Goal: Register for event/course

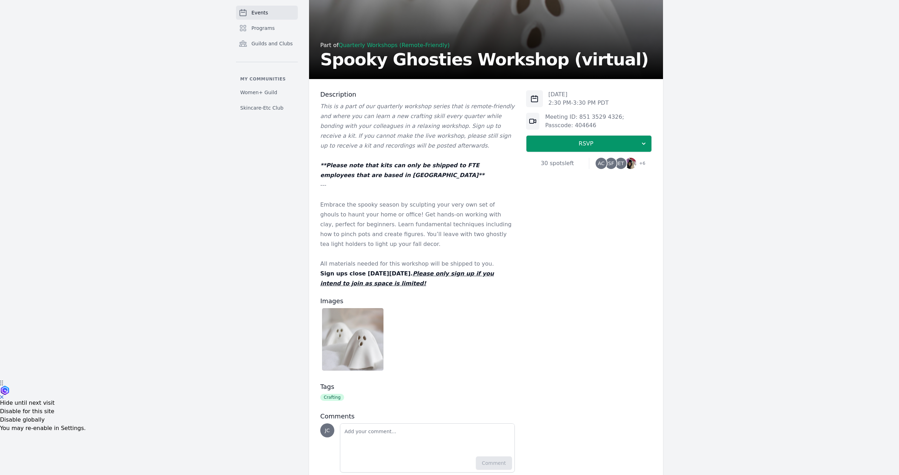
scroll to position [117, 0]
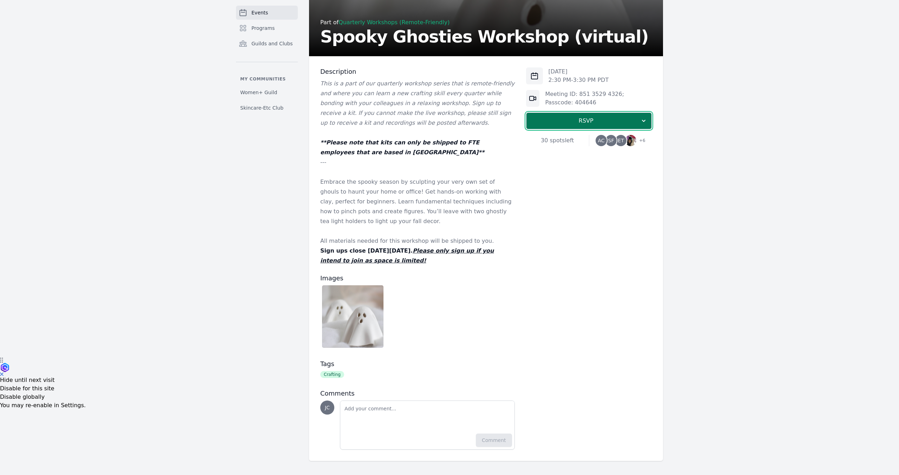
click at [573, 121] on span "RSVP" at bounding box center [586, 121] width 108 height 8
click at [582, 141] on link "I'm going" at bounding box center [589, 139] width 126 height 13
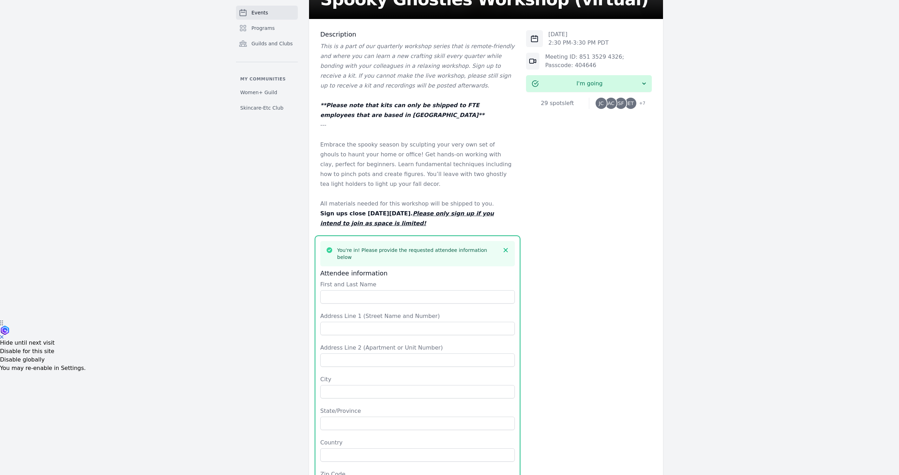
scroll to position [158, 0]
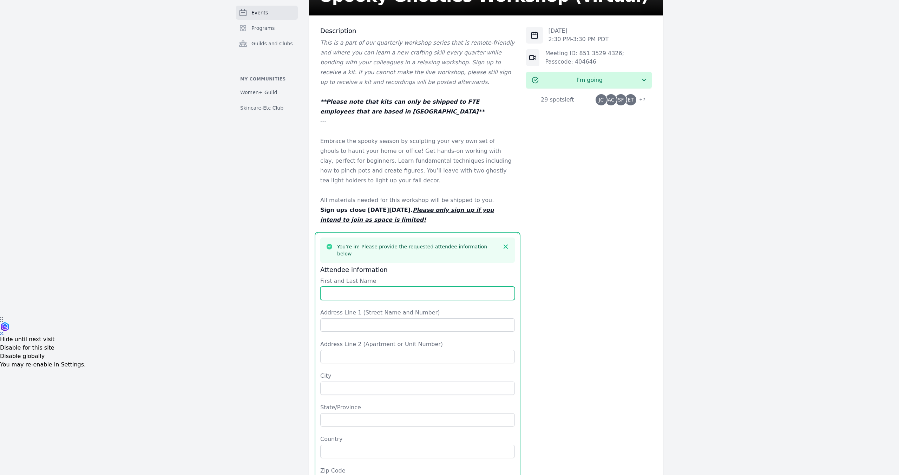
click at [399, 286] on input "First and Last Name" at bounding box center [417, 292] width 194 height 13
type input "[PERSON_NAME]"
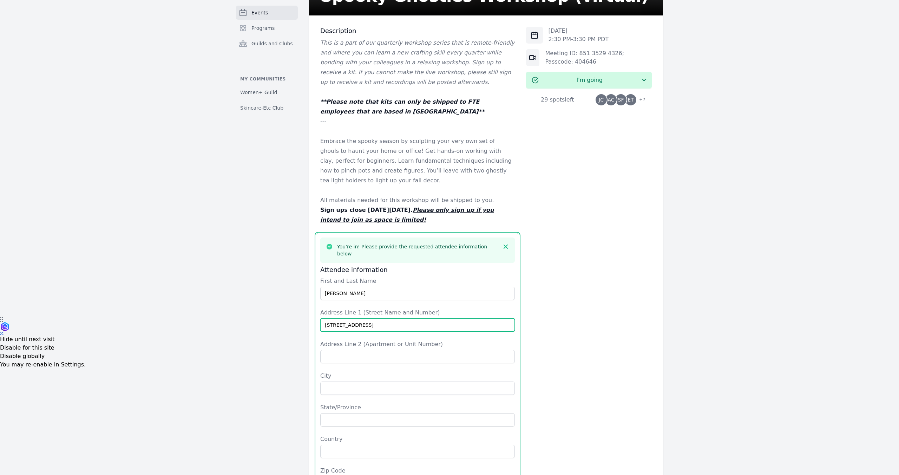
type input "[STREET_ADDRESS]"
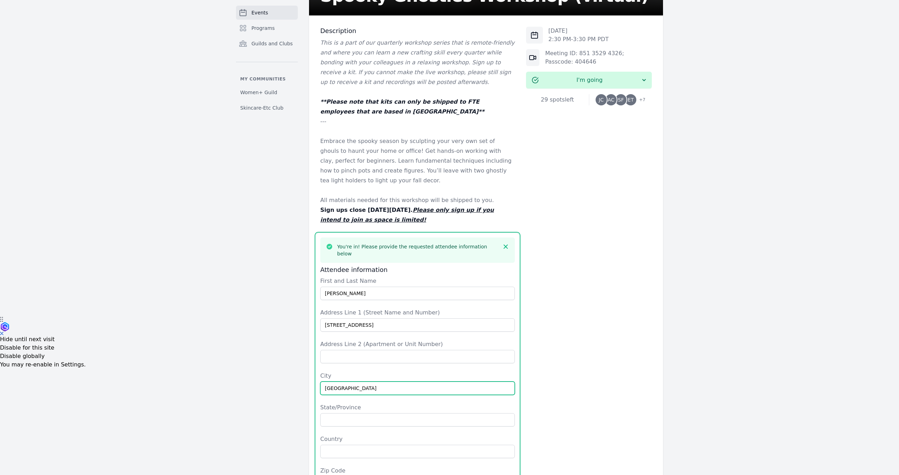
type input "[GEOGRAPHIC_DATA]"
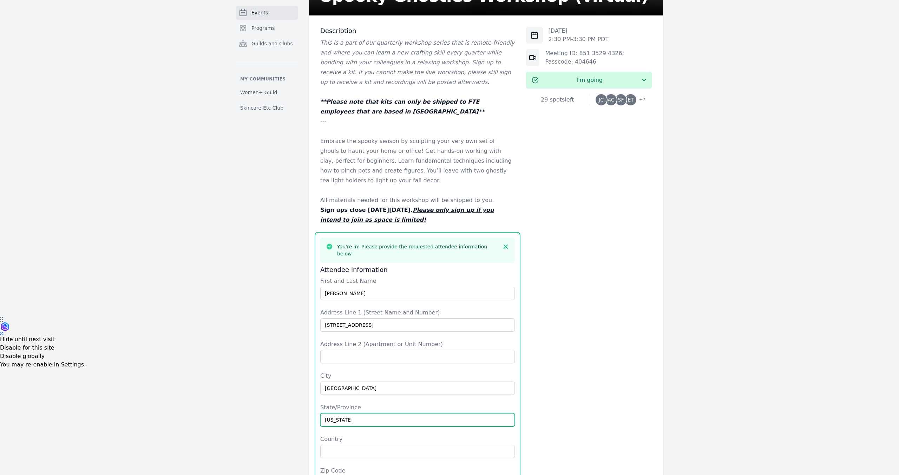
type input "[US_STATE]"
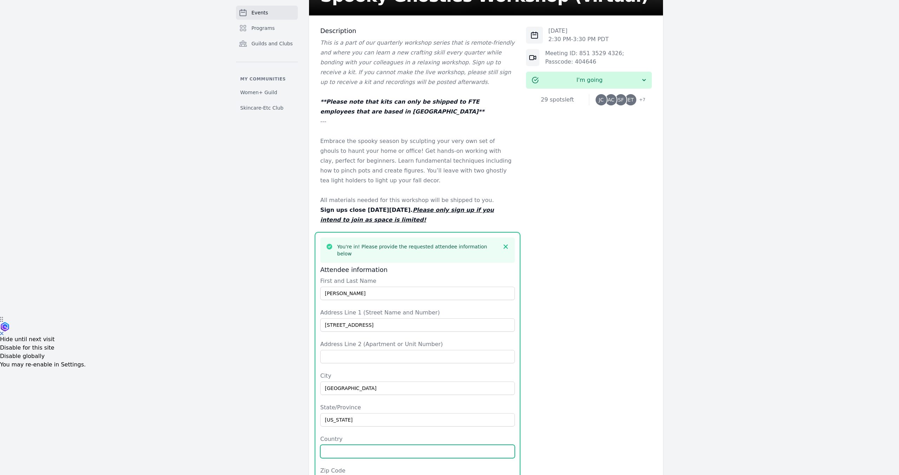
type input "I"
type input "[GEOGRAPHIC_DATA]"
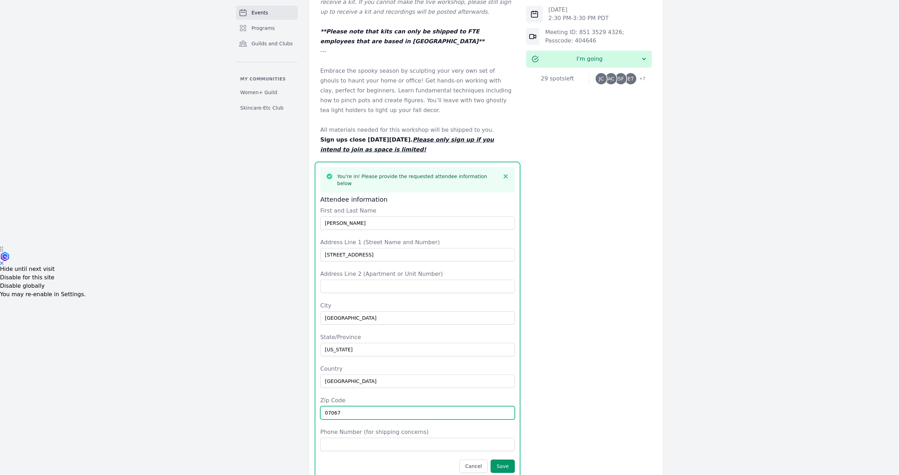
scroll to position [235, 0]
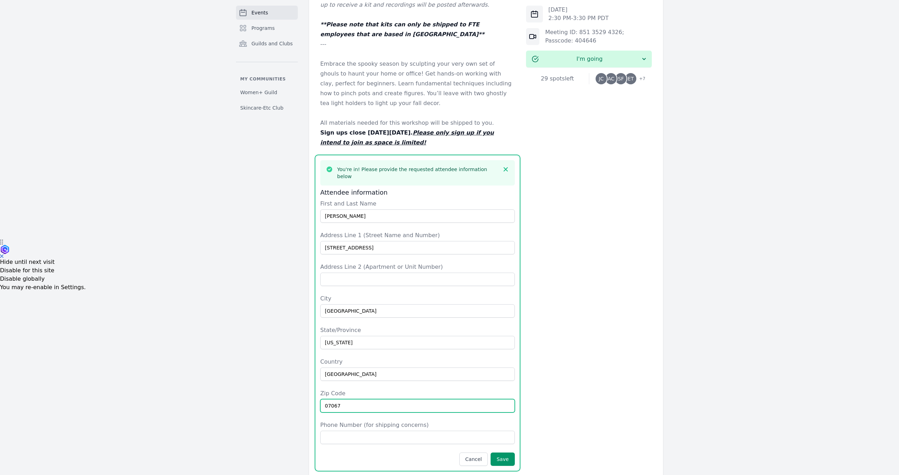
type input "07067"
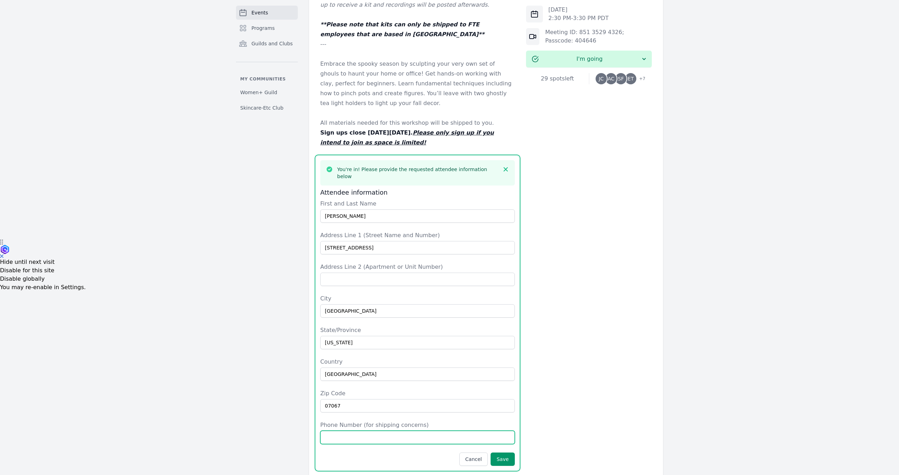
click at [376, 430] on input "Phone Number (for shipping concerns)" at bounding box center [417, 436] width 194 height 13
type input "9089679324"
click at [508, 452] on button "Save" at bounding box center [502, 458] width 24 height 13
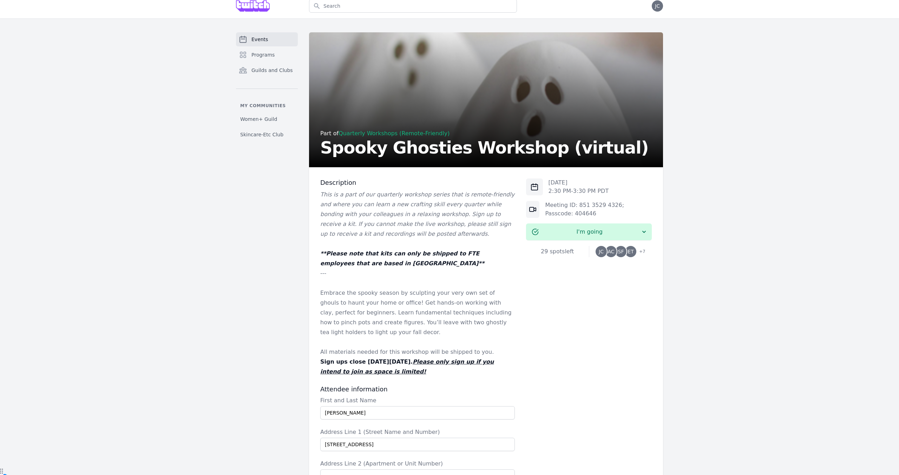
scroll to position [0, 0]
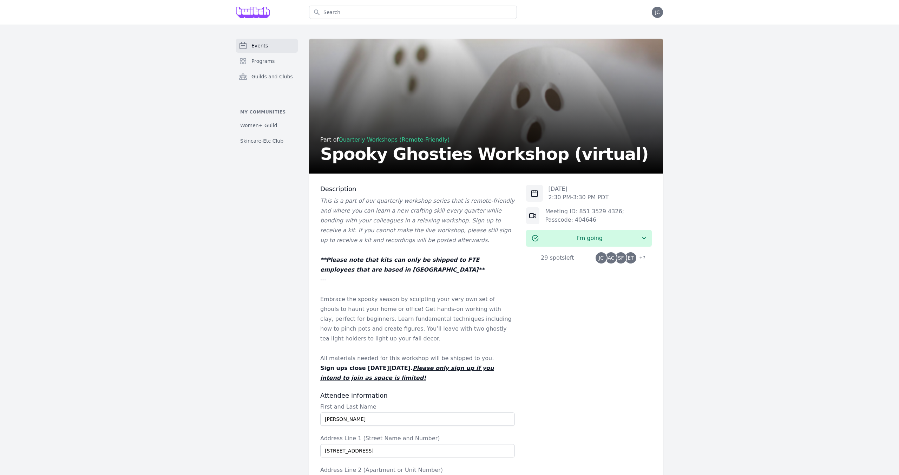
click at [393, 141] on link "Quarterly Workshops (Remote-Friendly)" at bounding box center [393, 139] width 111 height 7
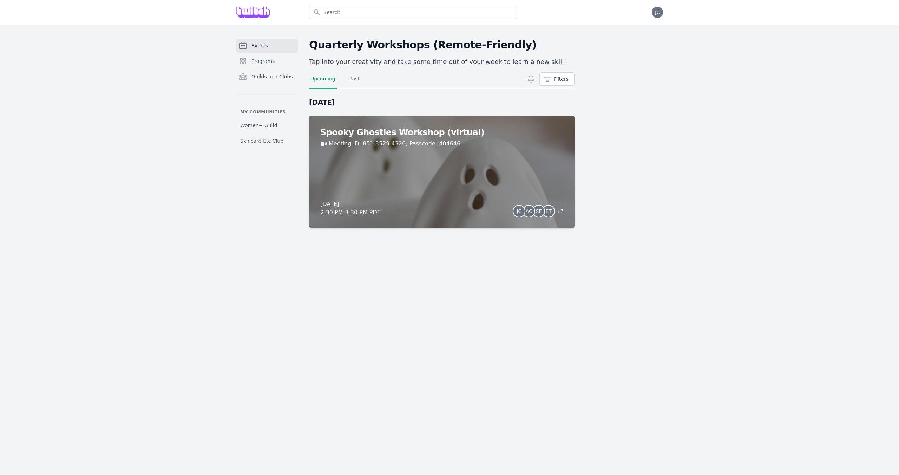
click at [253, 46] on span "Events" at bounding box center [259, 45] width 17 height 7
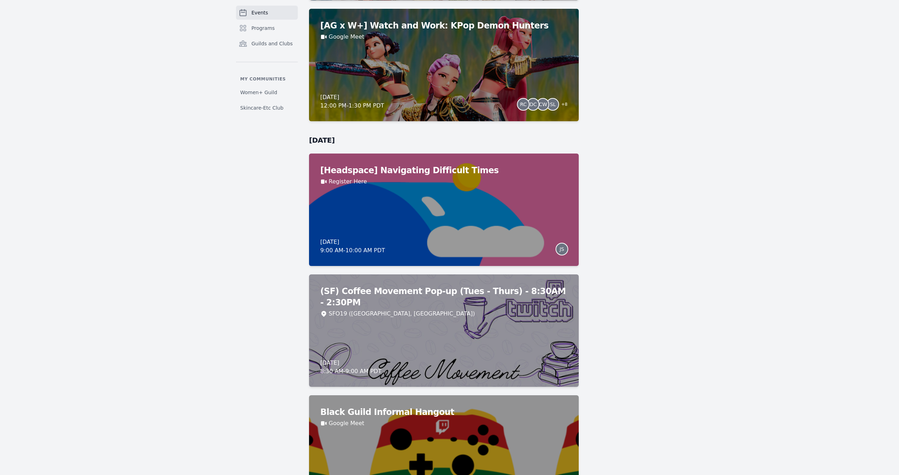
scroll to position [1510, 0]
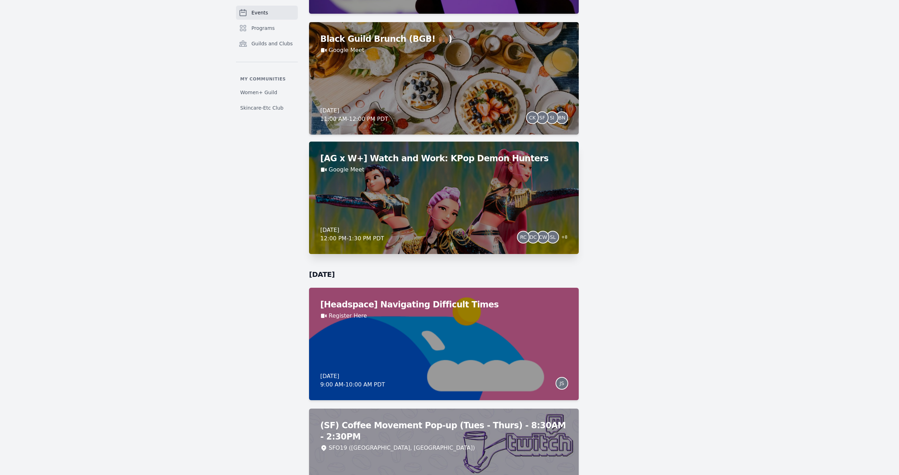
click at [394, 193] on div "[AG x W+] Watch and Work: KPop Demon Hunters Google Meet [DATE] 12:00 PM - 1:30…" at bounding box center [444, 197] width 270 height 112
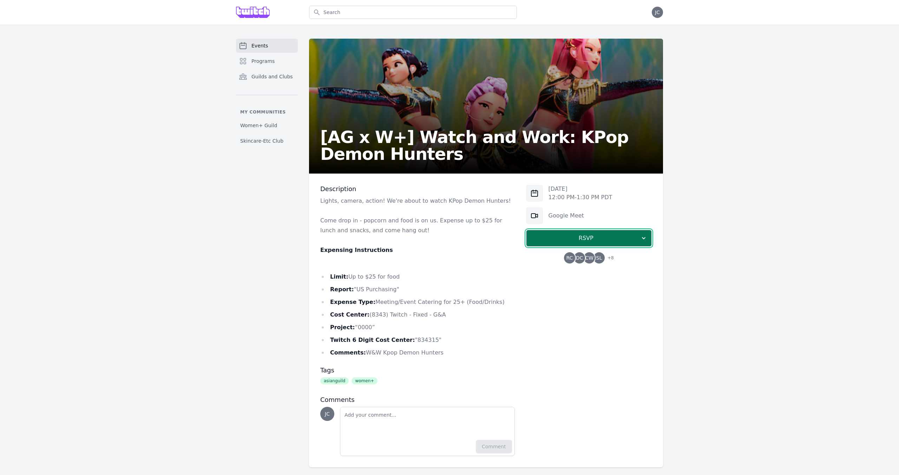
click at [579, 239] on span "RSVP" at bounding box center [586, 238] width 108 height 8
click at [582, 255] on link "I'm going" at bounding box center [589, 257] width 126 height 13
